Goal: Navigation & Orientation: Find specific page/section

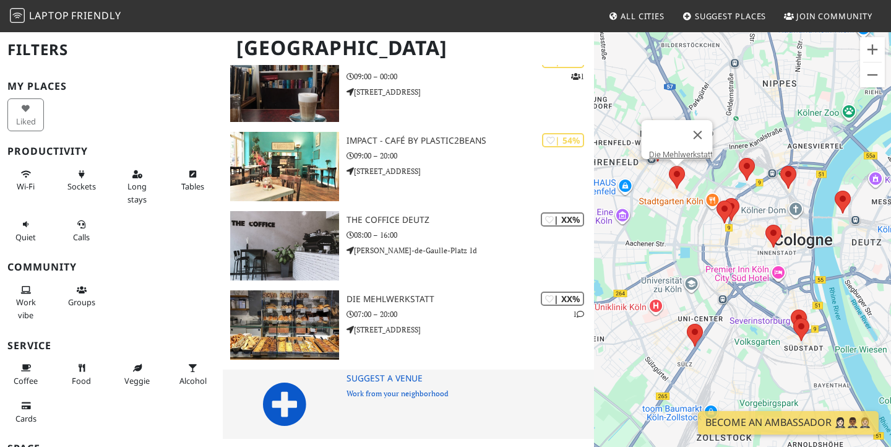
scroll to position [686, 0]
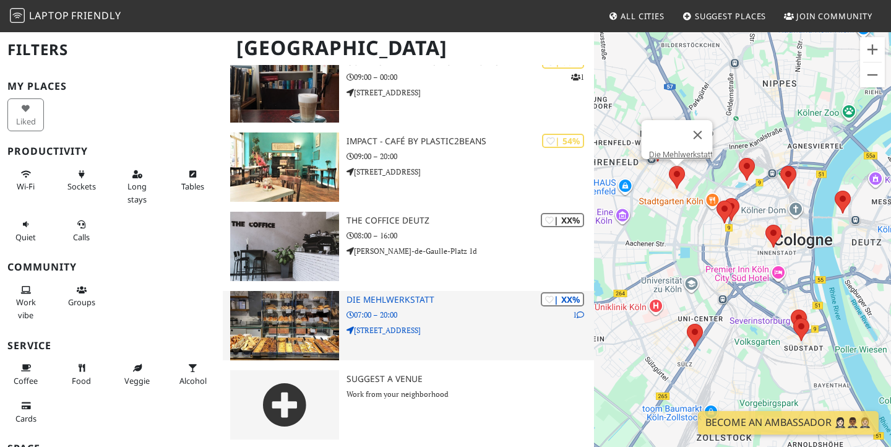
click at [303, 327] on img at bounding box center [284, 325] width 109 height 69
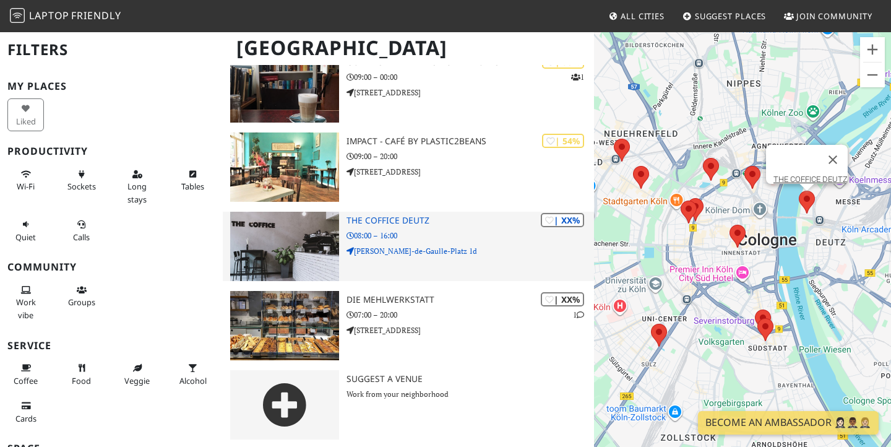
click at [368, 221] on h3 "THE COFFICE DEUTZ" at bounding box center [471, 220] width 248 height 11
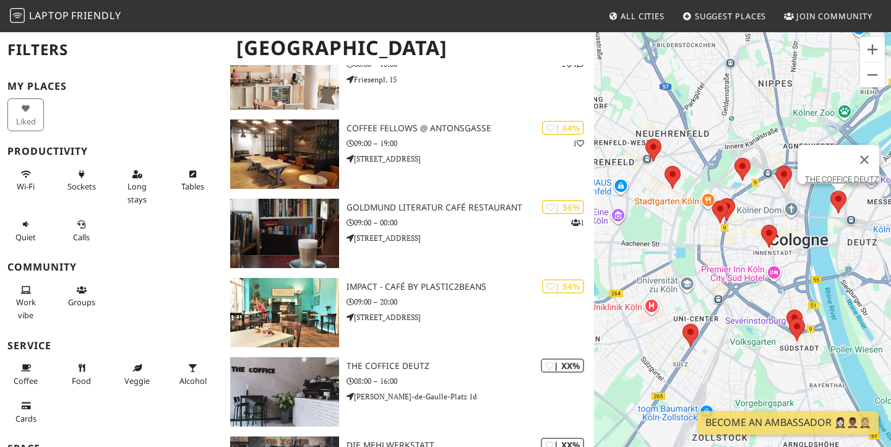
scroll to position [538, 0]
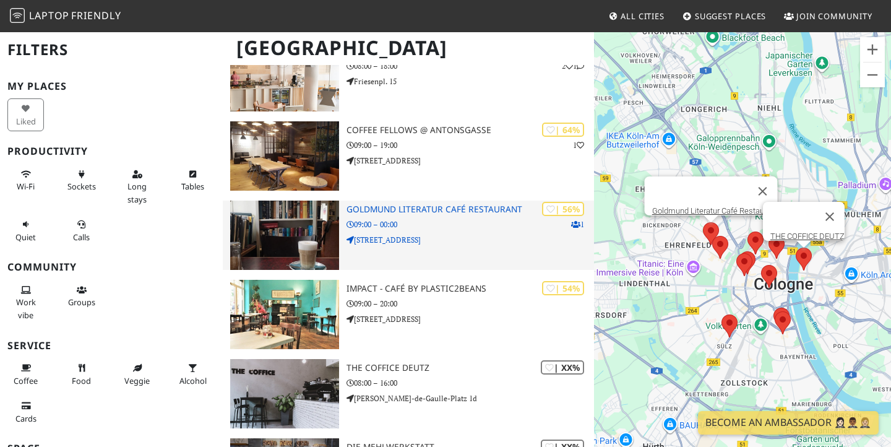
click at [389, 204] on h3 "Goldmund Literatur Café Restaurant" at bounding box center [471, 209] width 248 height 11
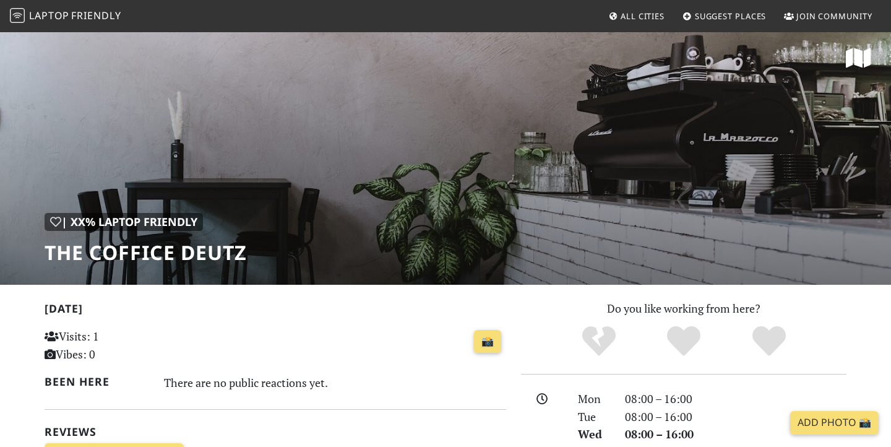
scroll to position [1, 0]
